Goal: Task Accomplishment & Management: Use online tool/utility

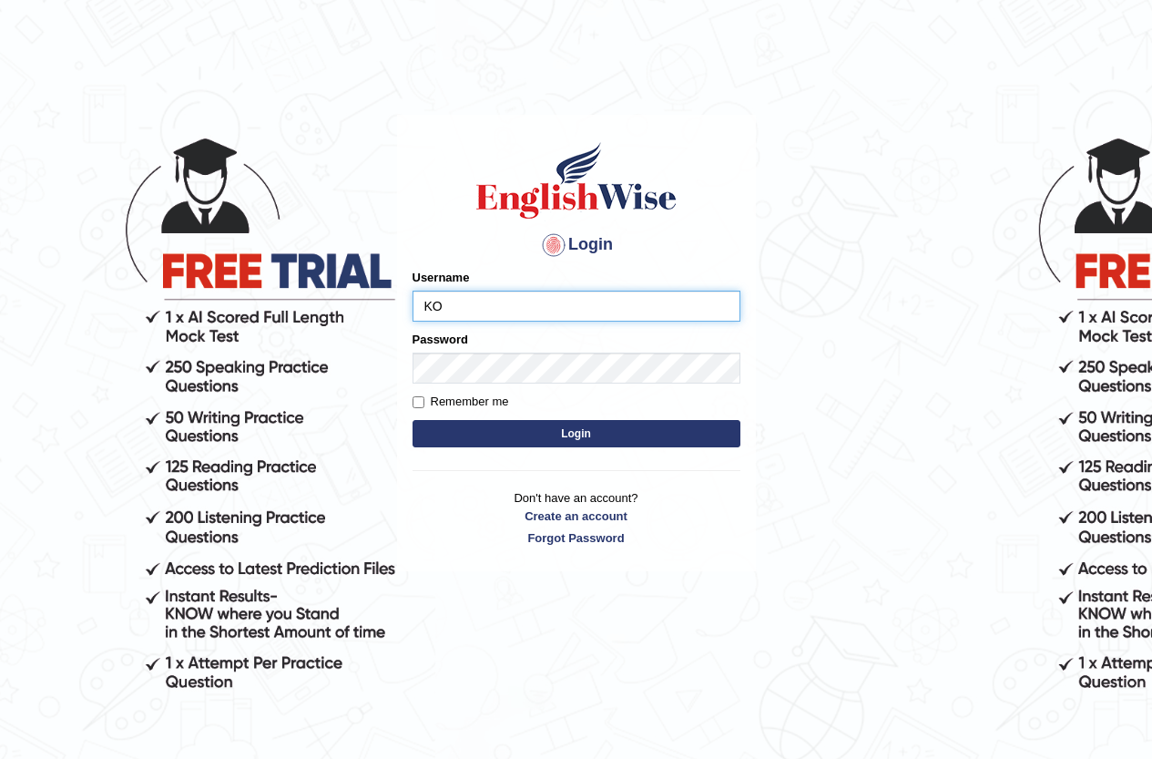
type input "K"
type input "o"
type input "Ko1englishwise"
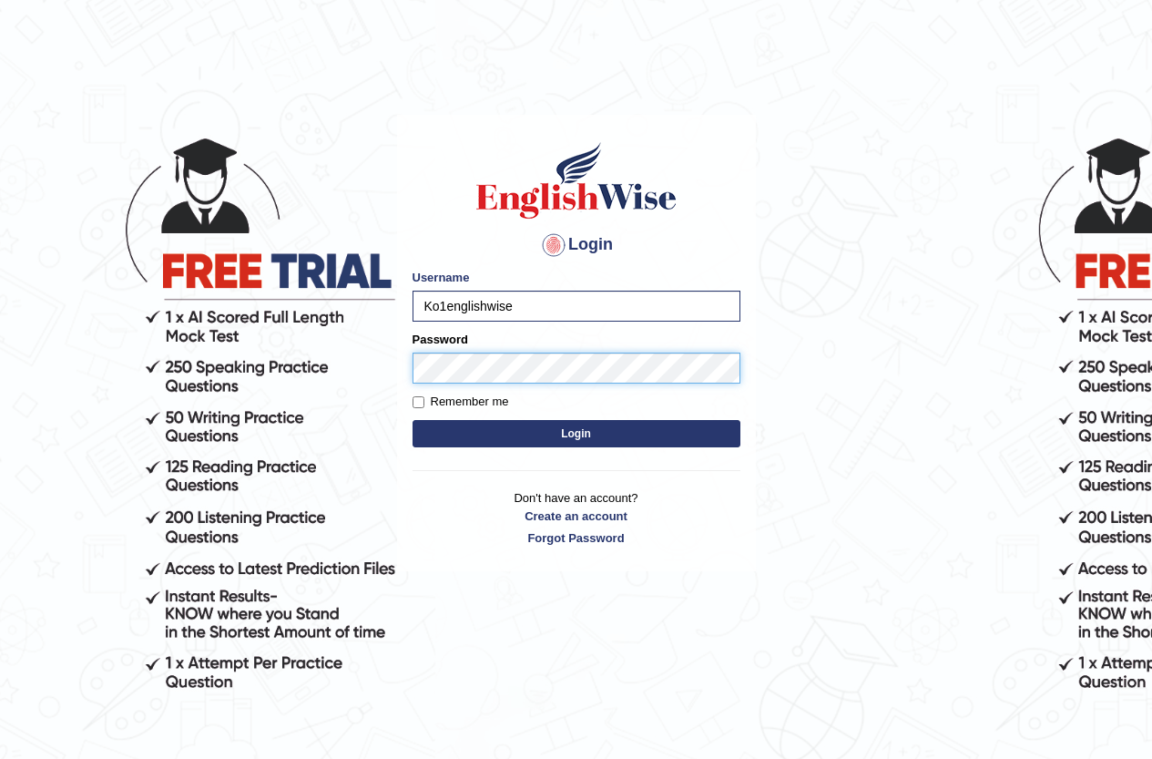
click at [413, 420] on button "Login" at bounding box center [577, 433] width 328 height 27
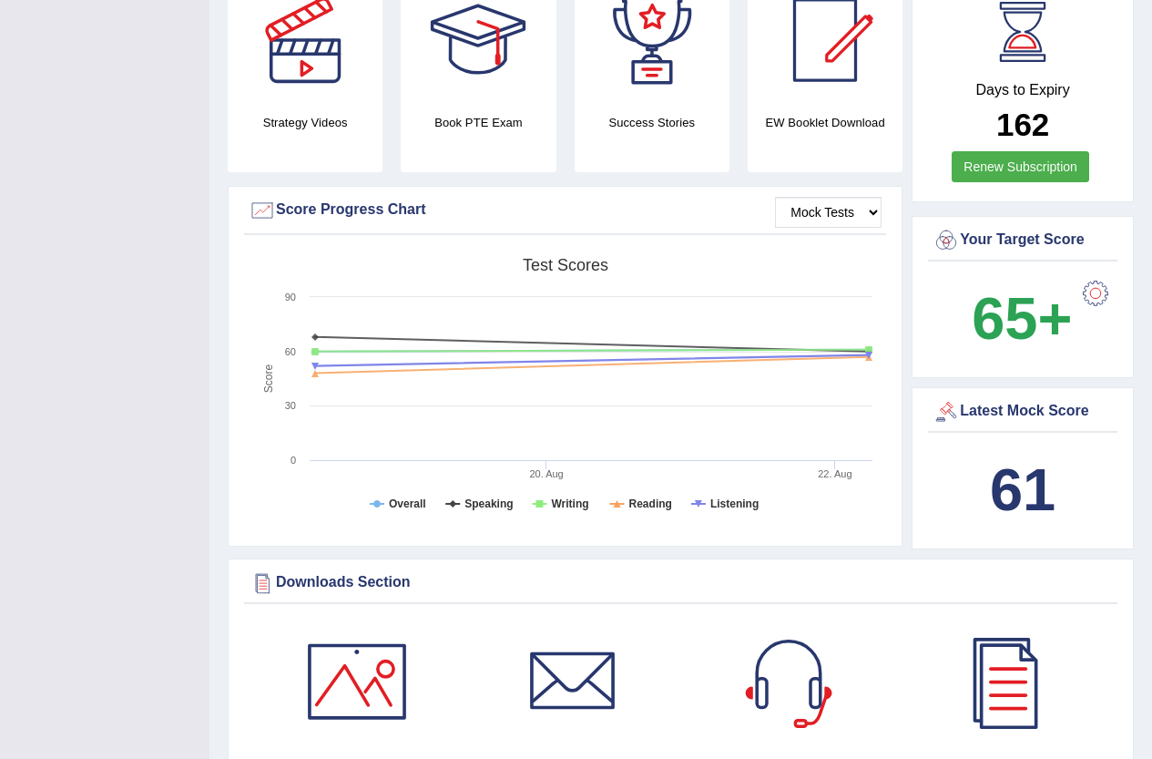
scroll to position [456, 0]
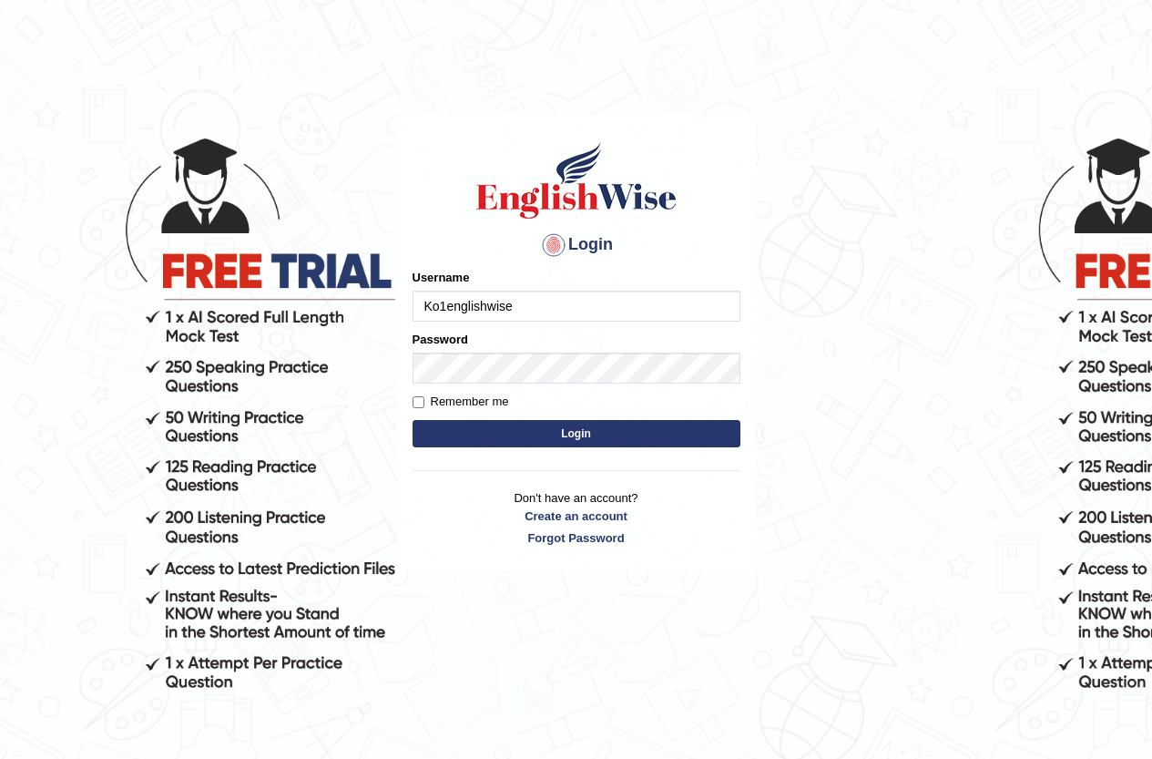
type input "Ko1englishwise"
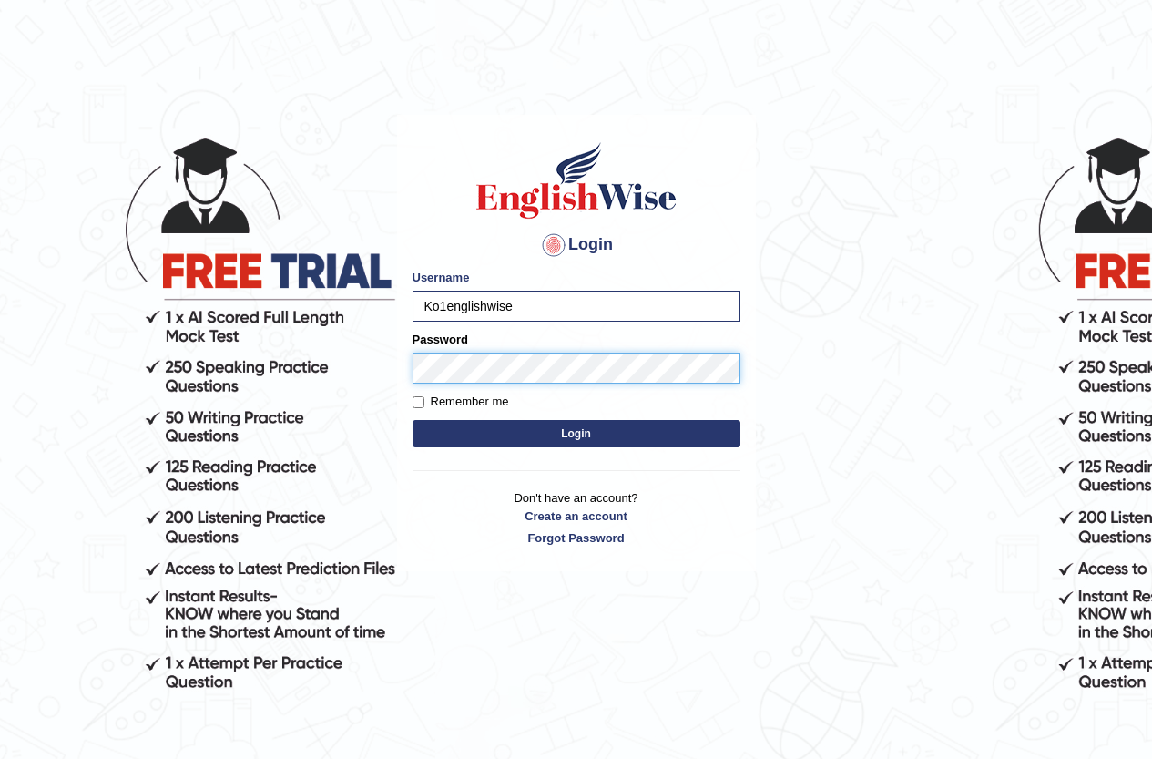
click at [413, 420] on button "Login" at bounding box center [577, 433] width 328 height 27
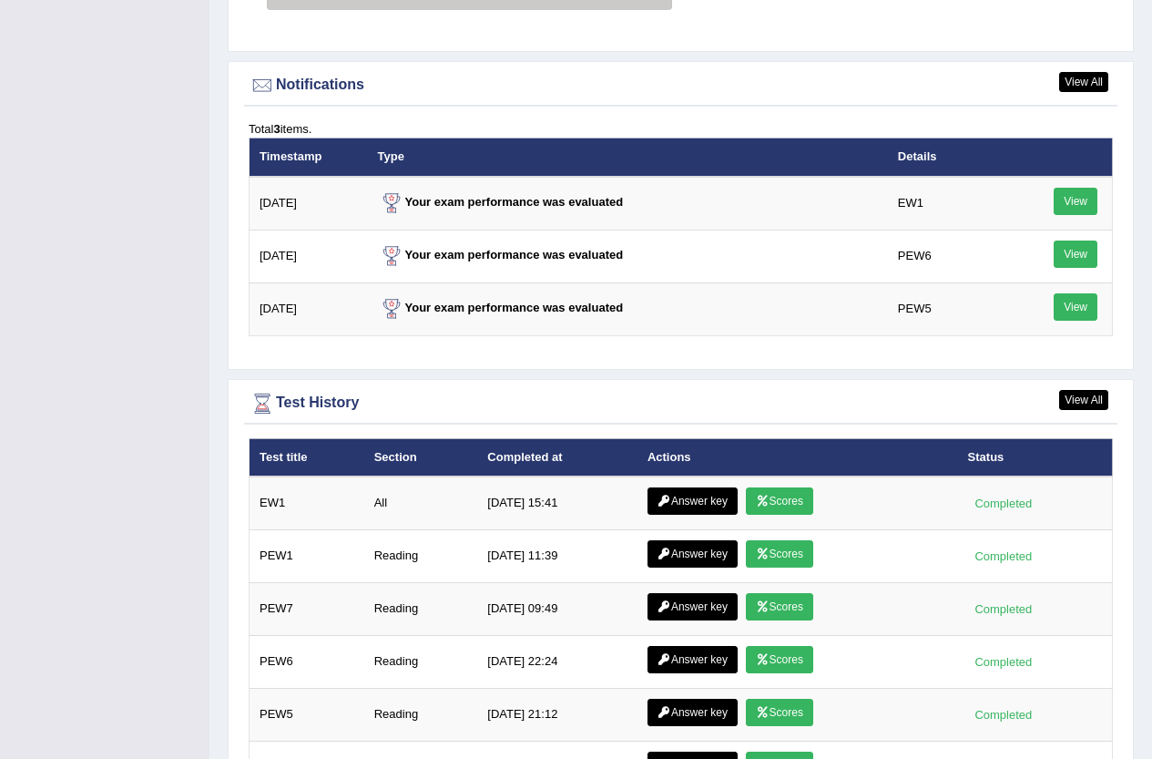
scroll to position [2278, 0]
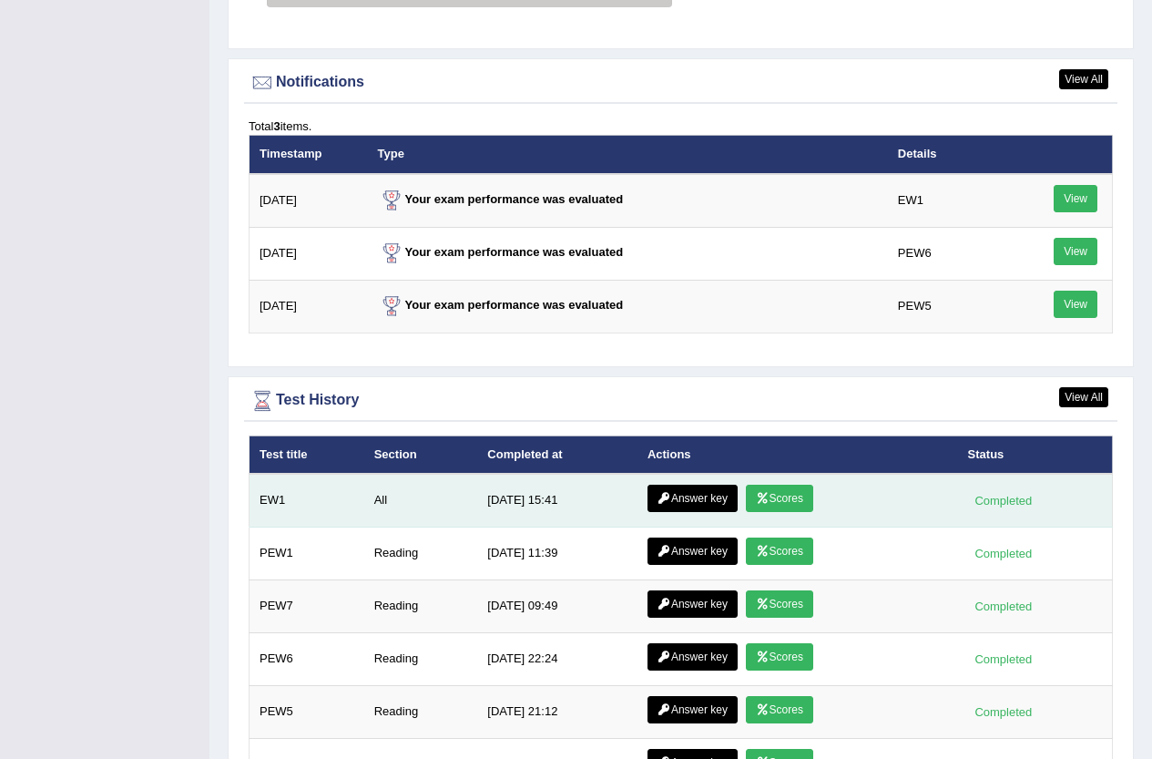
click at [688, 497] on link "Answer key" at bounding box center [693, 498] width 90 height 27
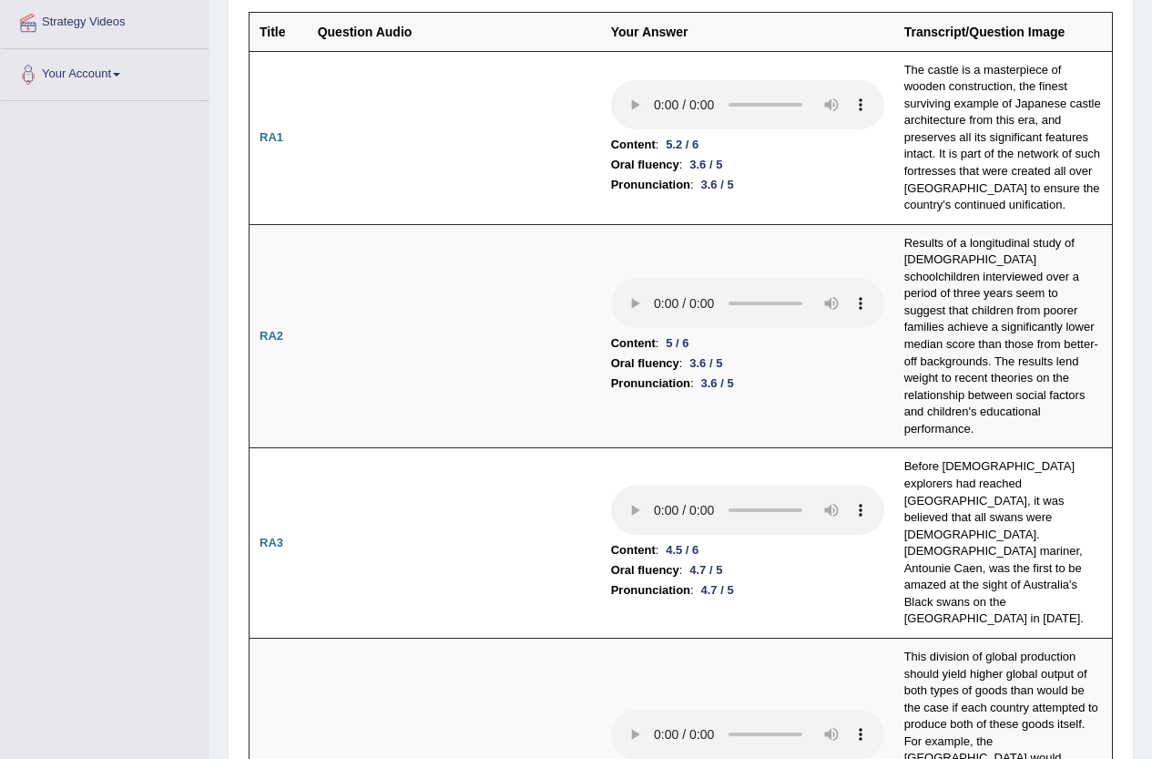
scroll to position [547, 0]
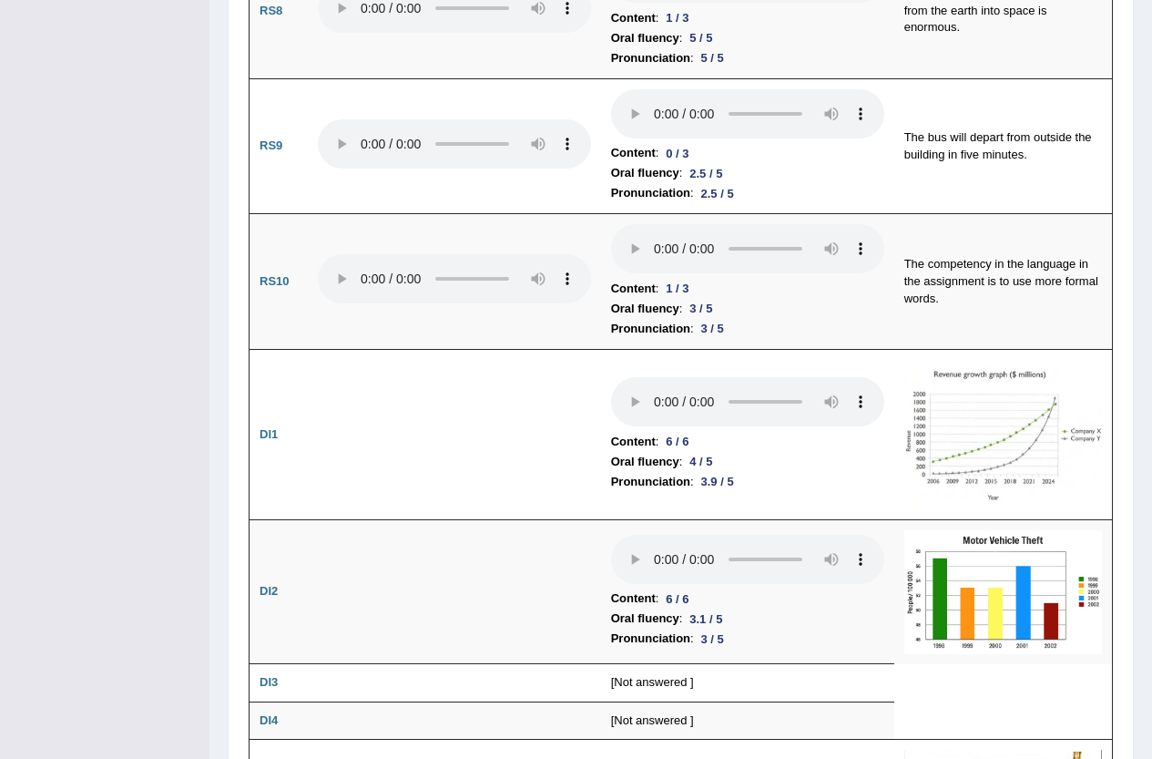
scroll to position [2733, 0]
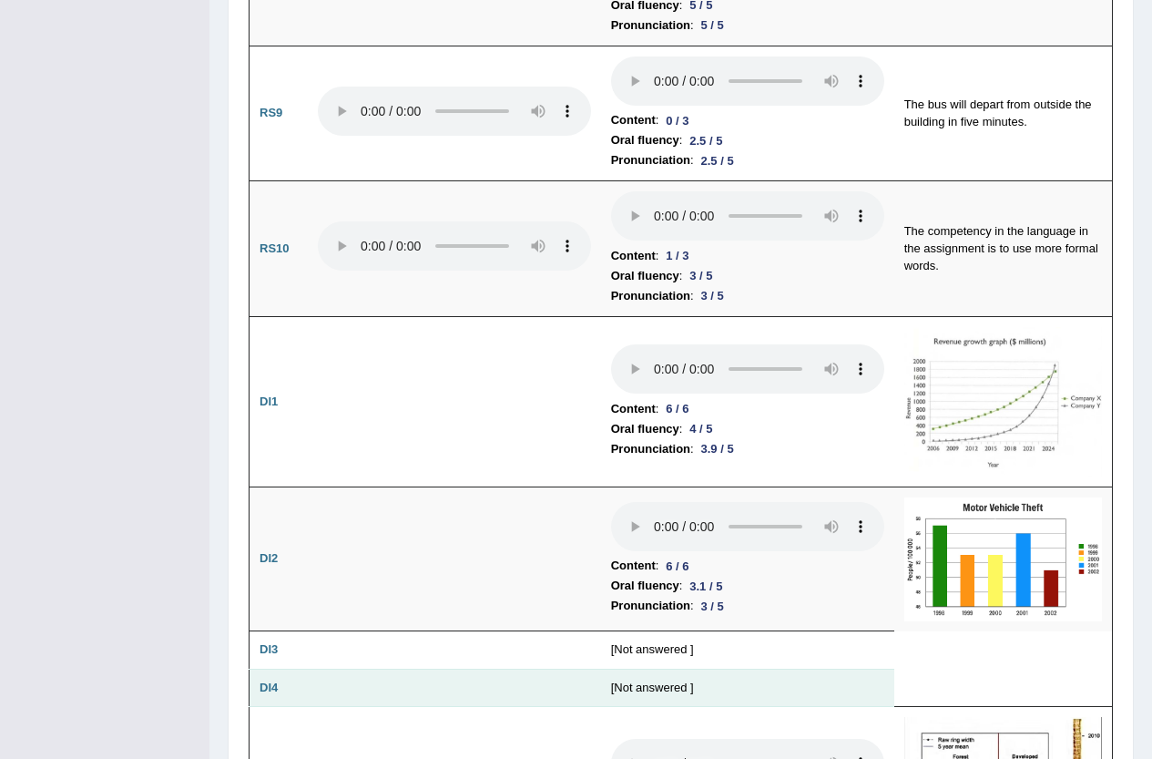
click at [468, 631] on td at bounding box center [454, 650] width 293 height 38
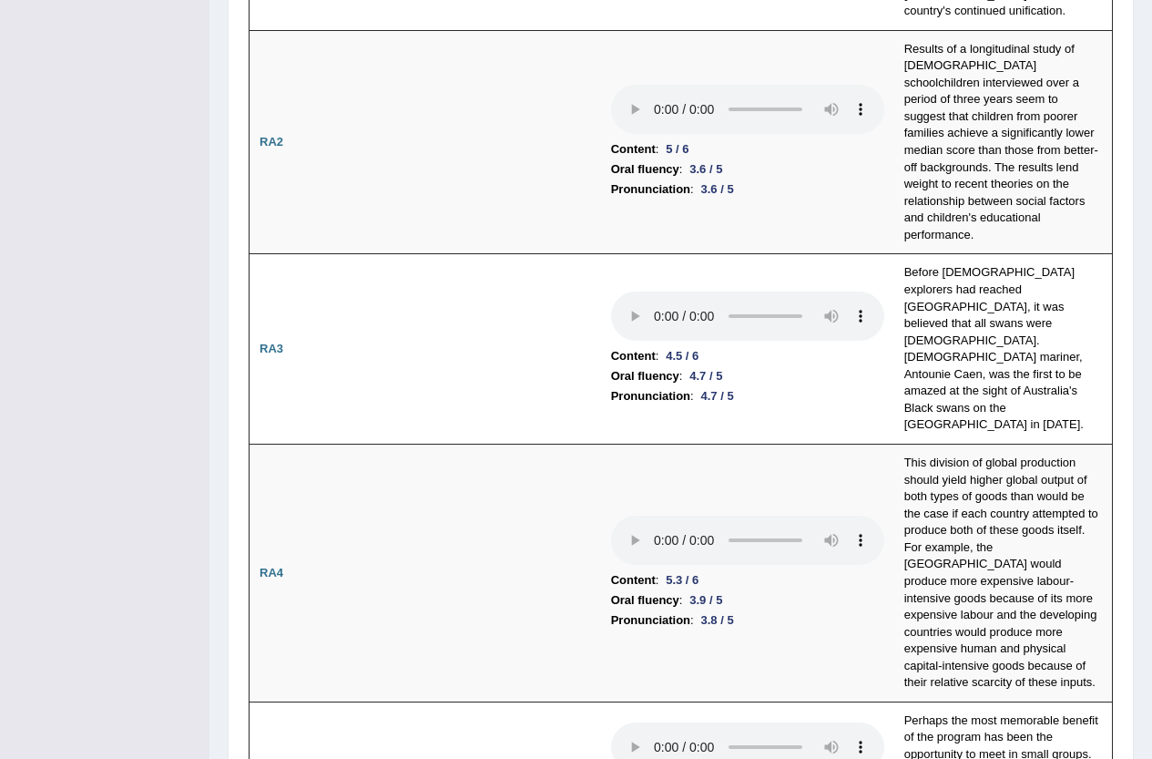
scroll to position [0, 0]
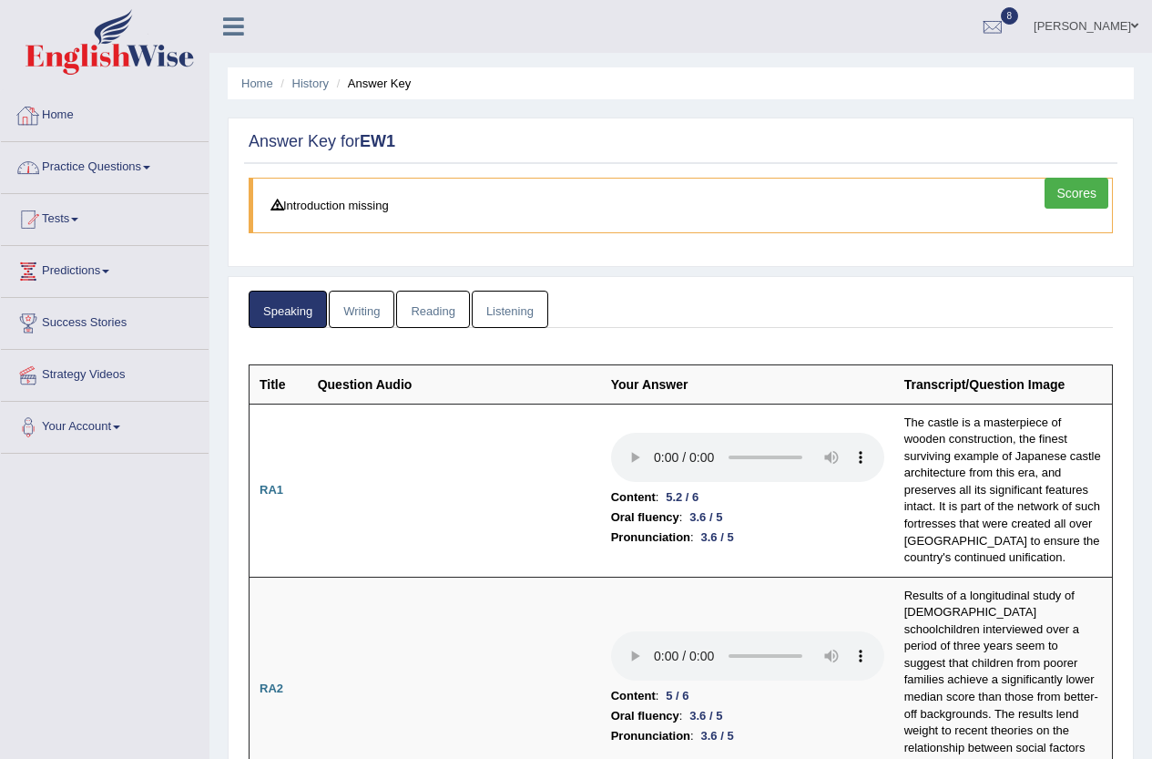
drag, startPoint x: 92, startPoint y: 136, endPoint x: 102, endPoint y: 138, distance: 10.2
click at [97, 136] on li "Home" at bounding box center [105, 116] width 208 height 52
click at [59, 110] on link "Home" at bounding box center [102, 113] width 203 height 46
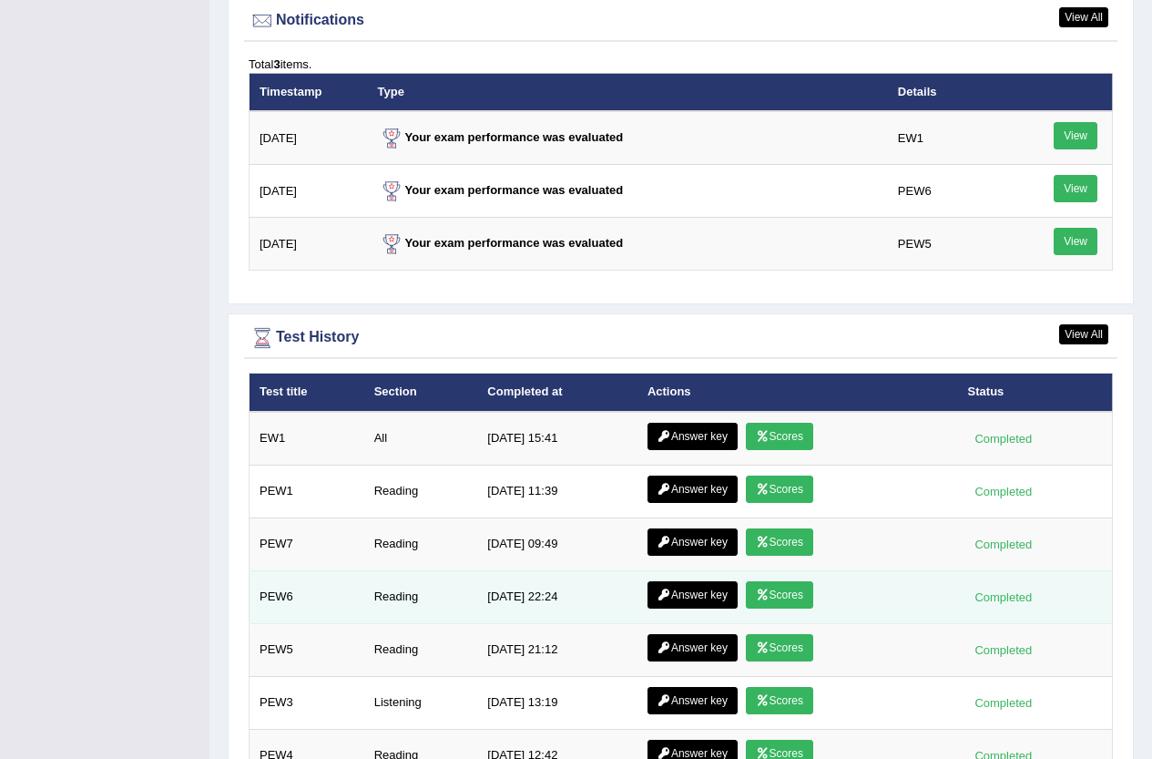
scroll to position [2297, 0]
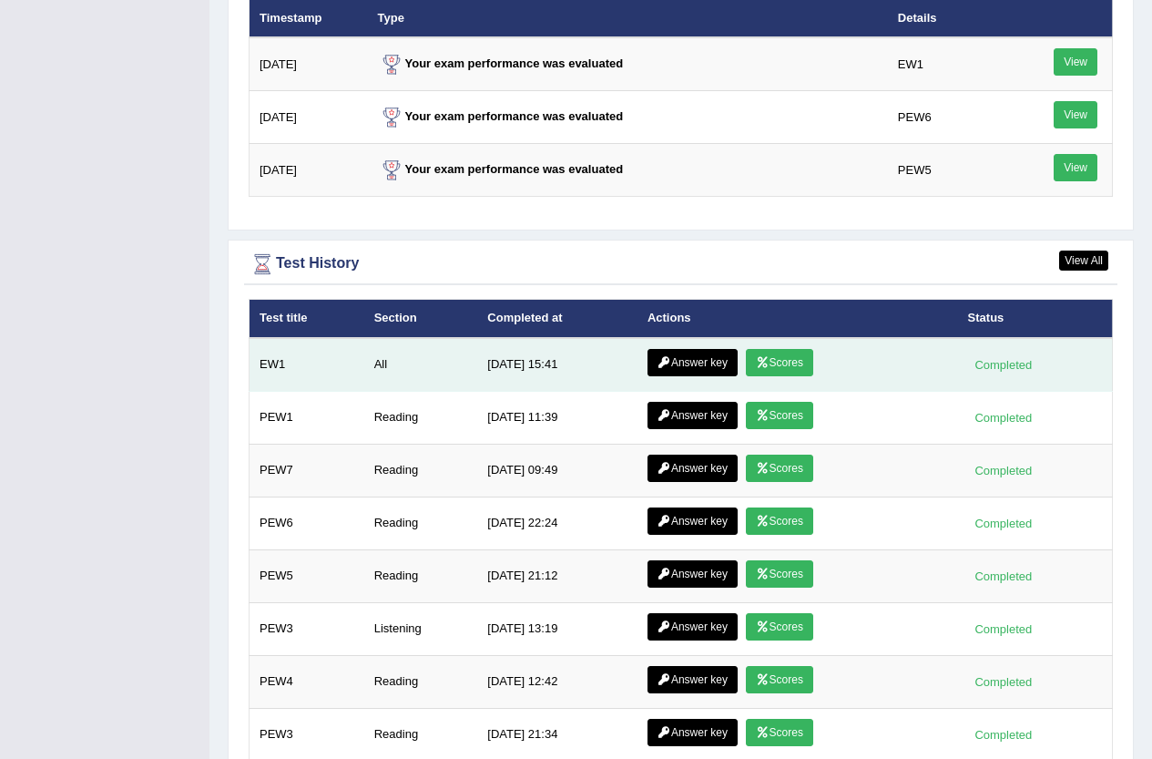
click at [784, 365] on link "Scores" at bounding box center [779, 362] width 67 height 27
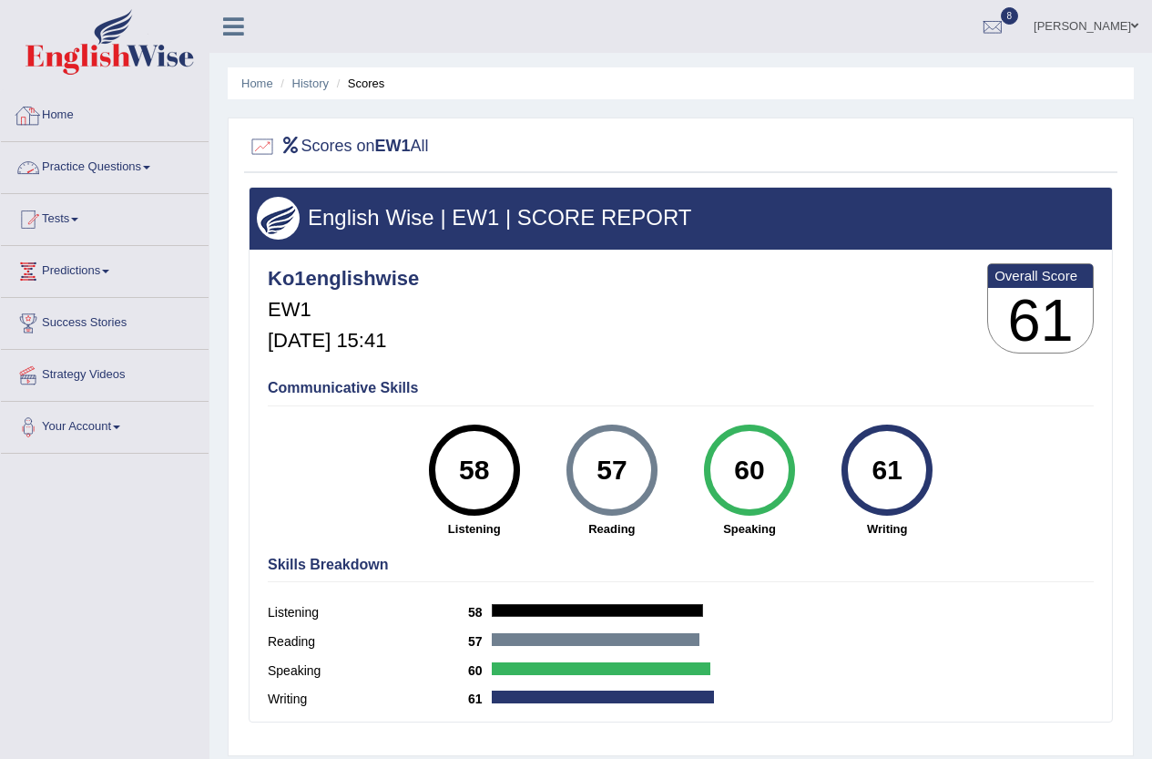
click at [61, 108] on link "Home" at bounding box center [105, 113] width 208 height 46
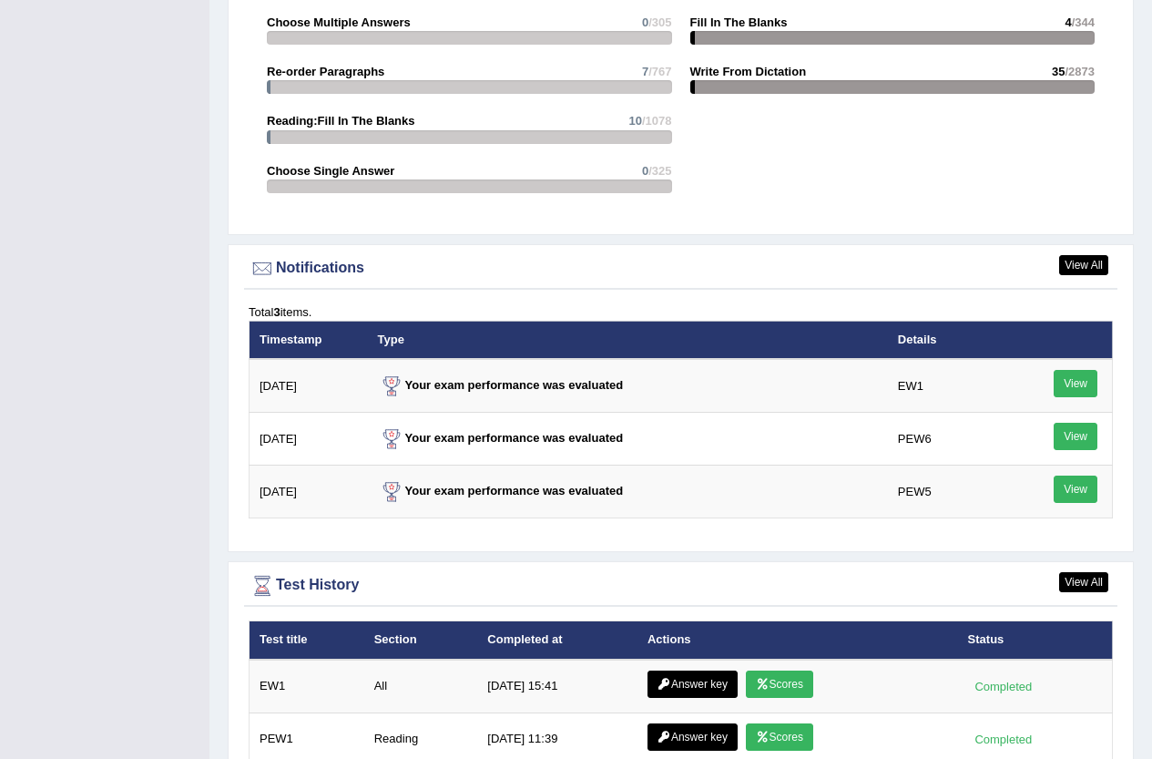
scroll to position [2388, 0]
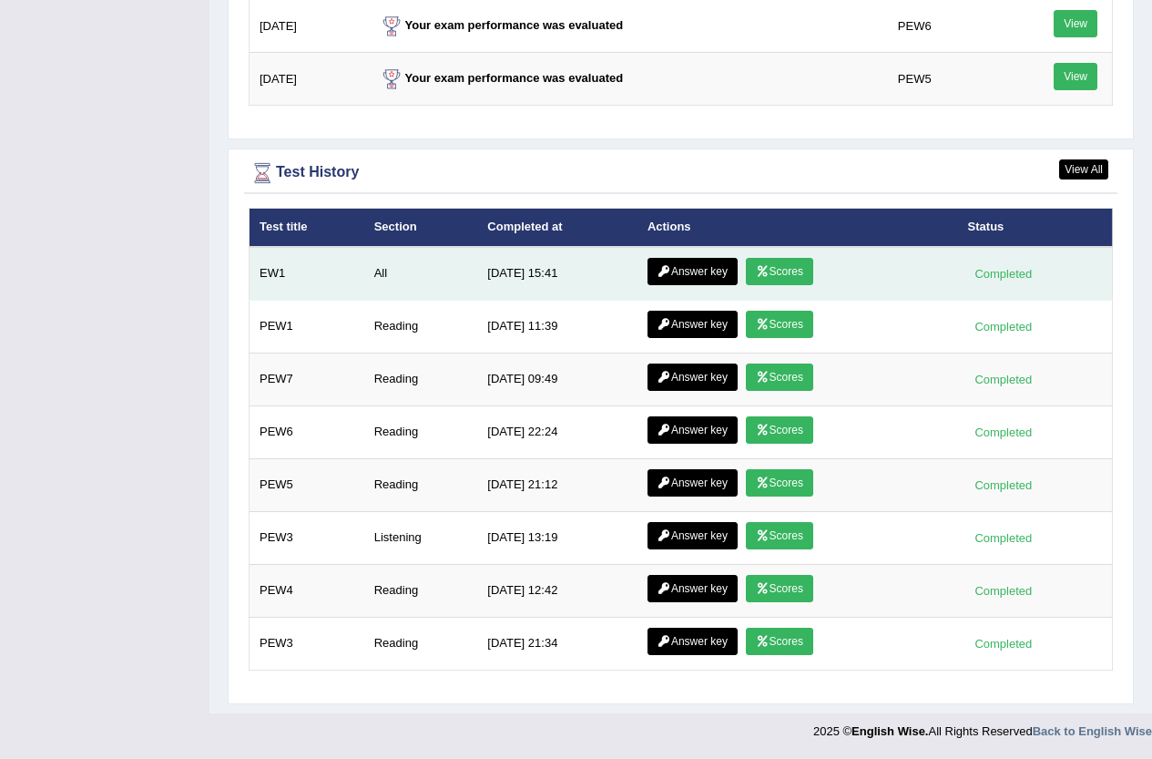
click at [463, 273] on td "All" at bounding box center [421, 274] width 114 height 54
click at [725, 282] on link "Answer key" at bounding box center [693, 271] width 90 height 27
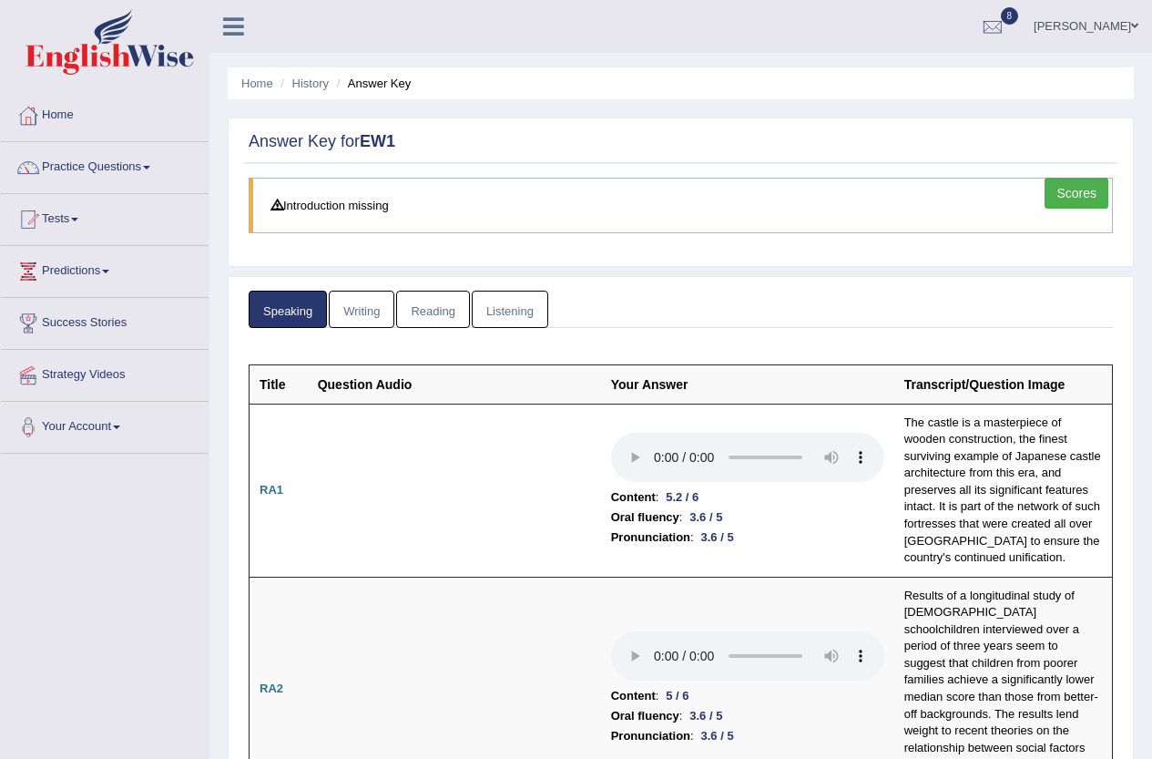
click at [103, 162] on link "Practice Questions" at bounding box center [105, 165] width 208 height 46
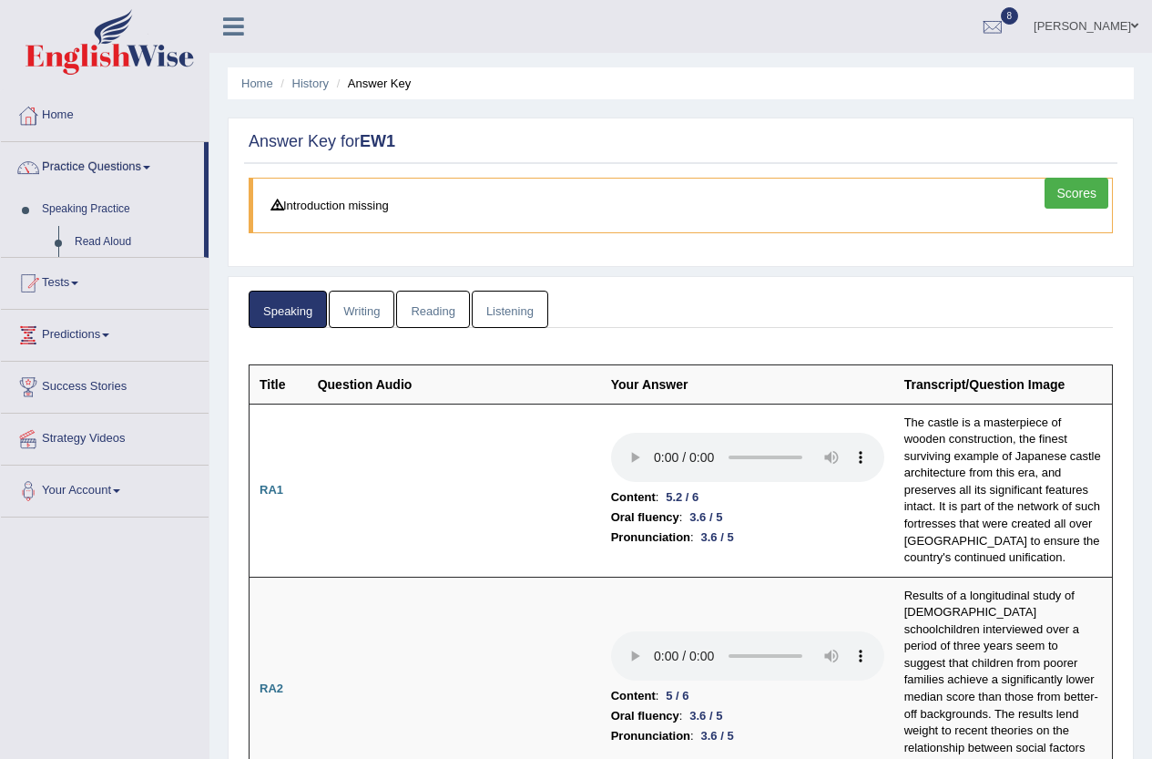
click at [98, 160] on link "Practice Questions" at bounding box center [102, 165] width 203 height 46
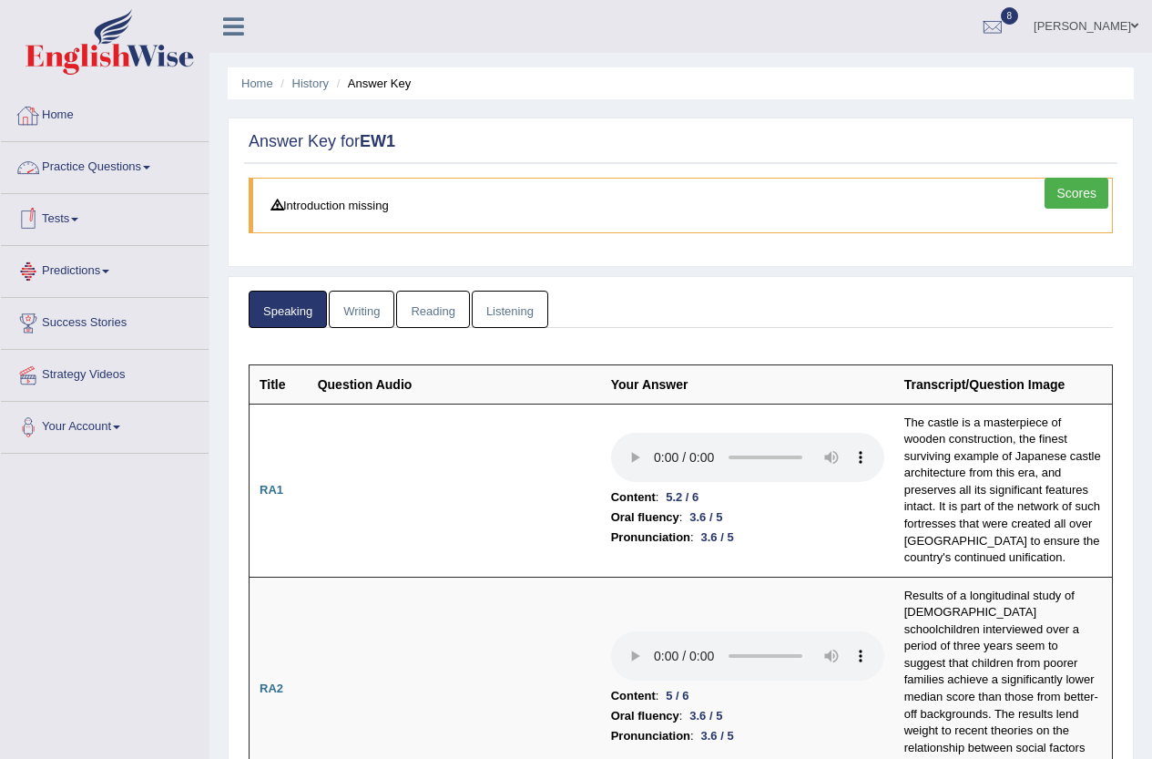
click at [132, 155] on link "Practice Questions" at bounding box center [105, 165] width 208 height 46
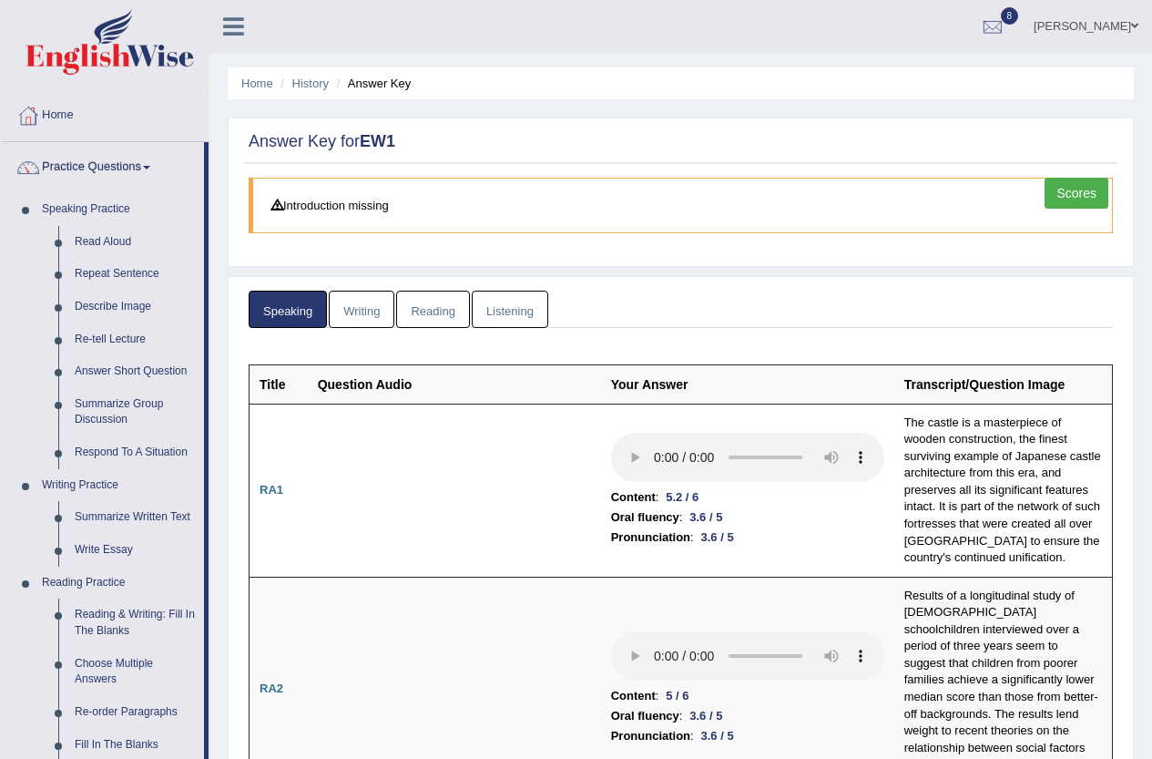
drag, startPoint x: 409, startPoint y: 303, endPoint x: 425, endPoint y: 308, distance: 16.1
click at [411, 304] on link "Reading" at bounding box center [432, 309] width 73 height 37
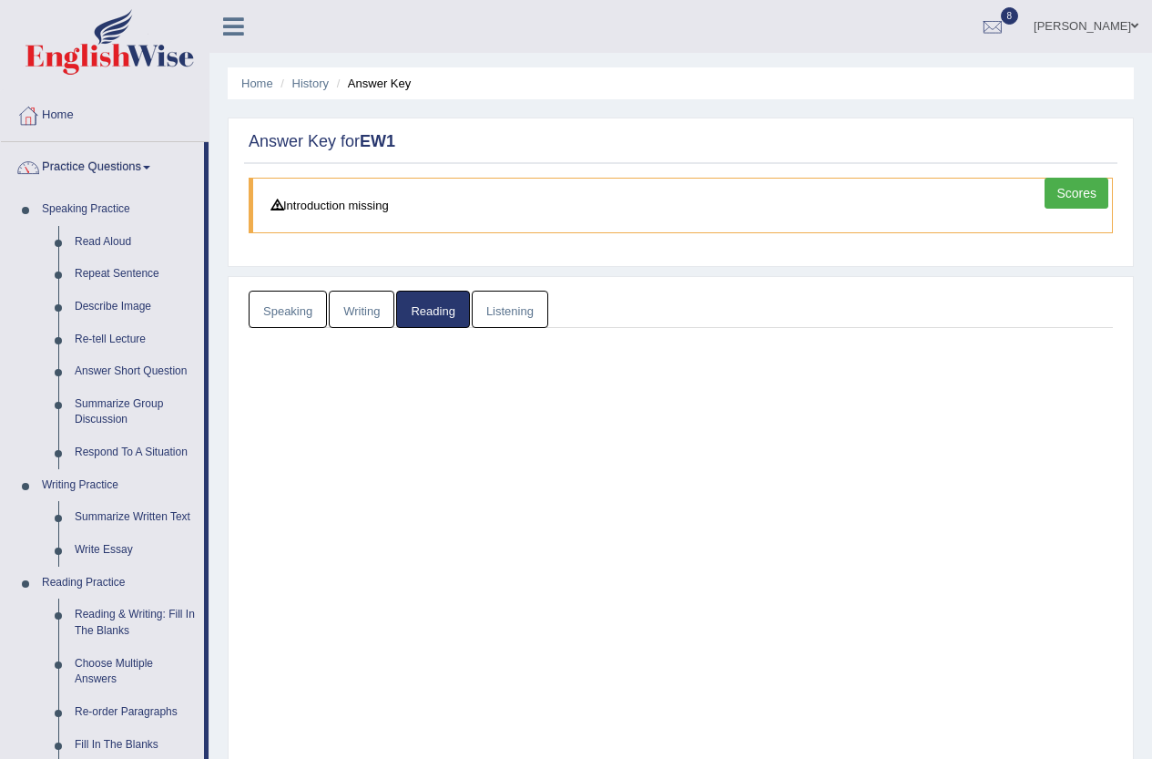
click at [433, 311] on link "Reading" at bounding box center [432, 309] width 73 height 37
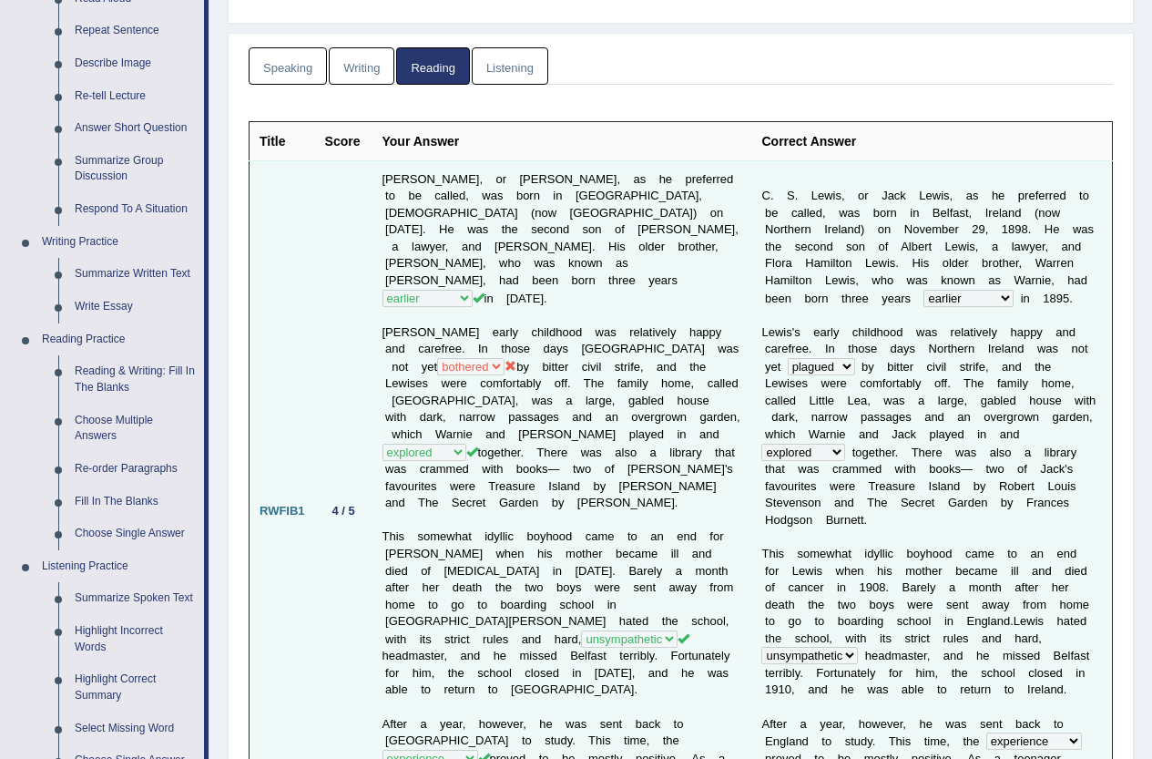
scroll to position [273, 0]
